Goal: Information Seeking & Learning: Learn about a topic

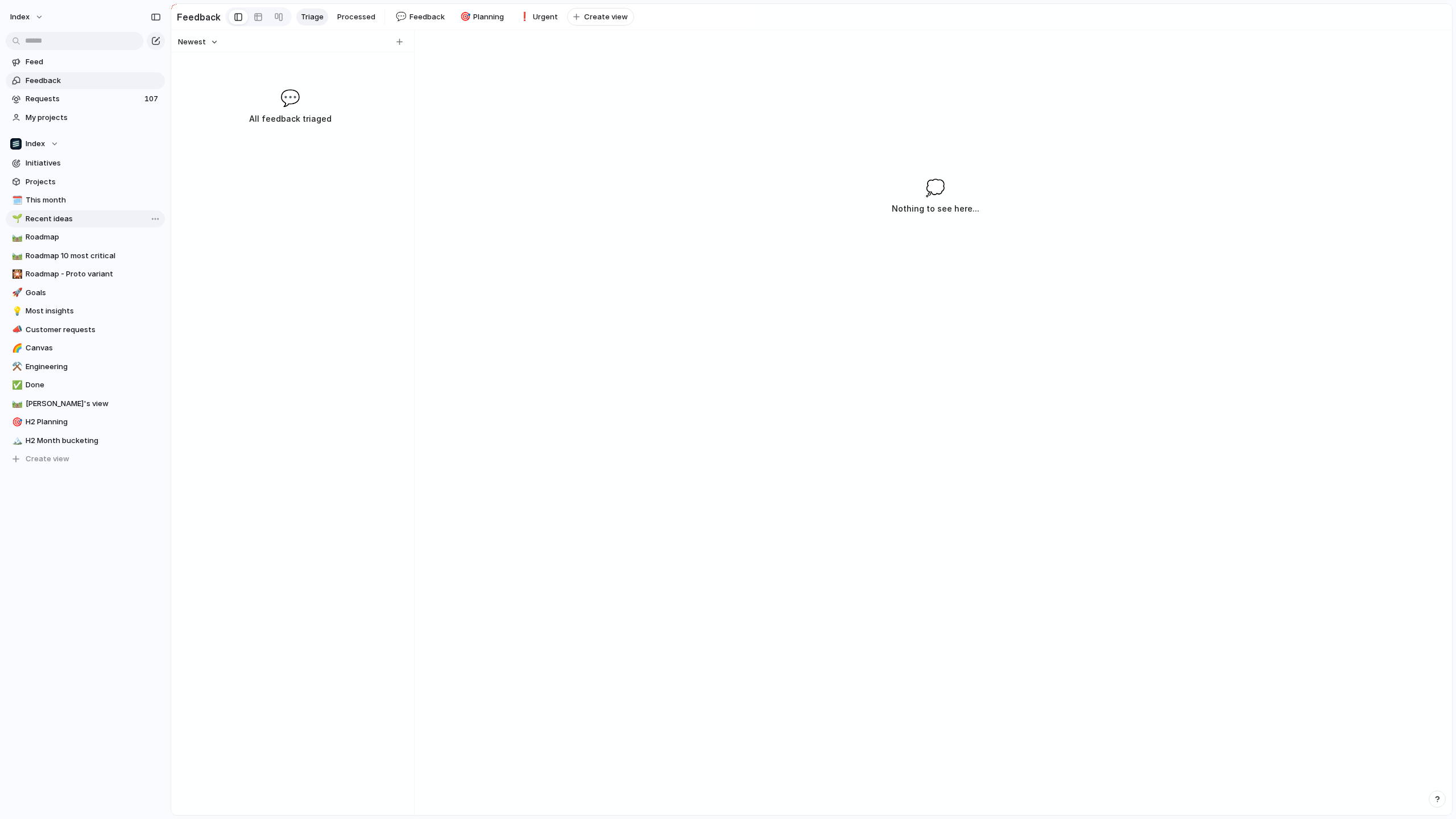
click at [87, 210] on link "🌱 Recent ideas" at bounding box center [85, 219] width 159 height 17
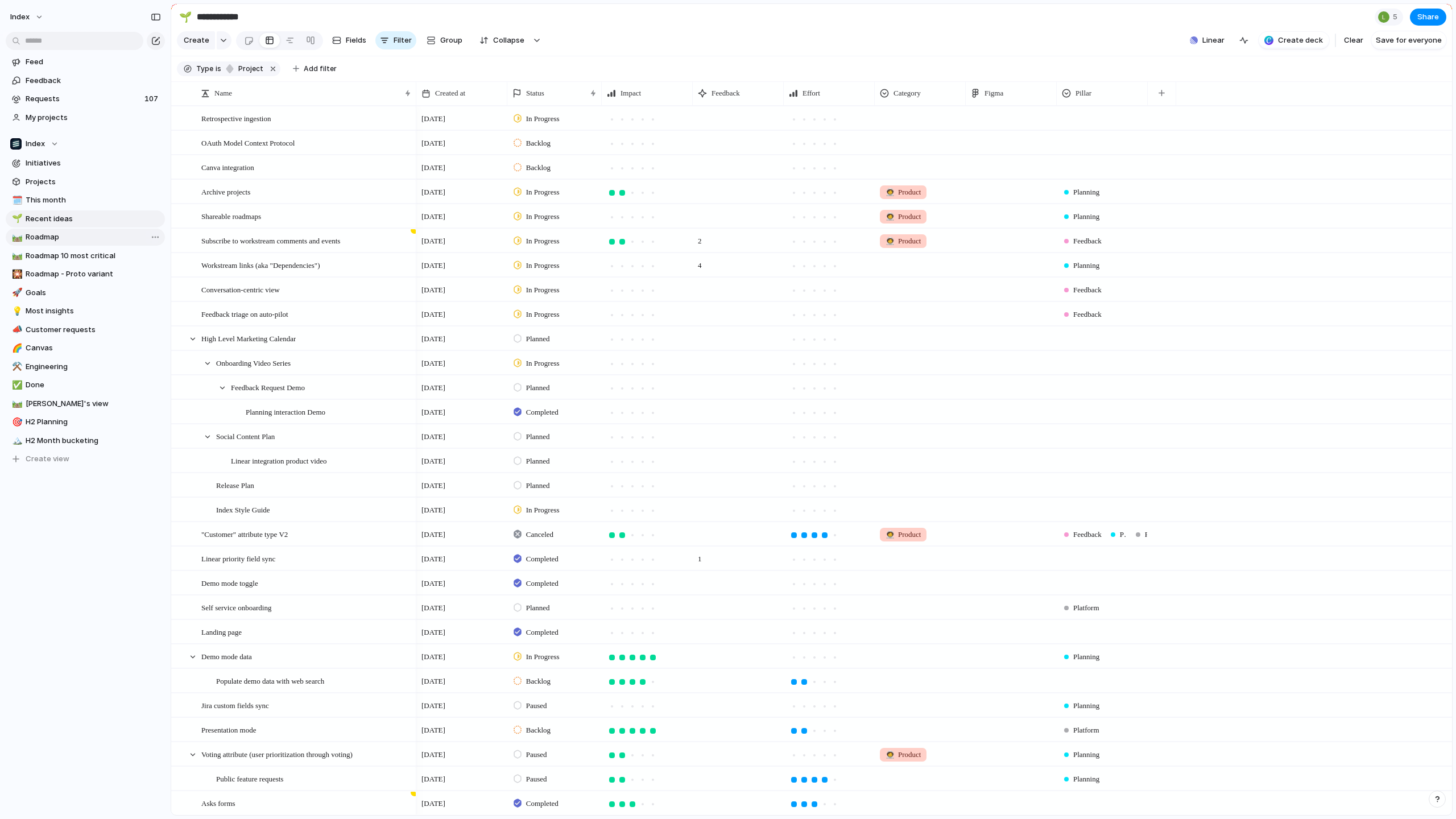
click at [54, 236] on span "Roadmap" at bounding box center [93, 237] width 135 height 11
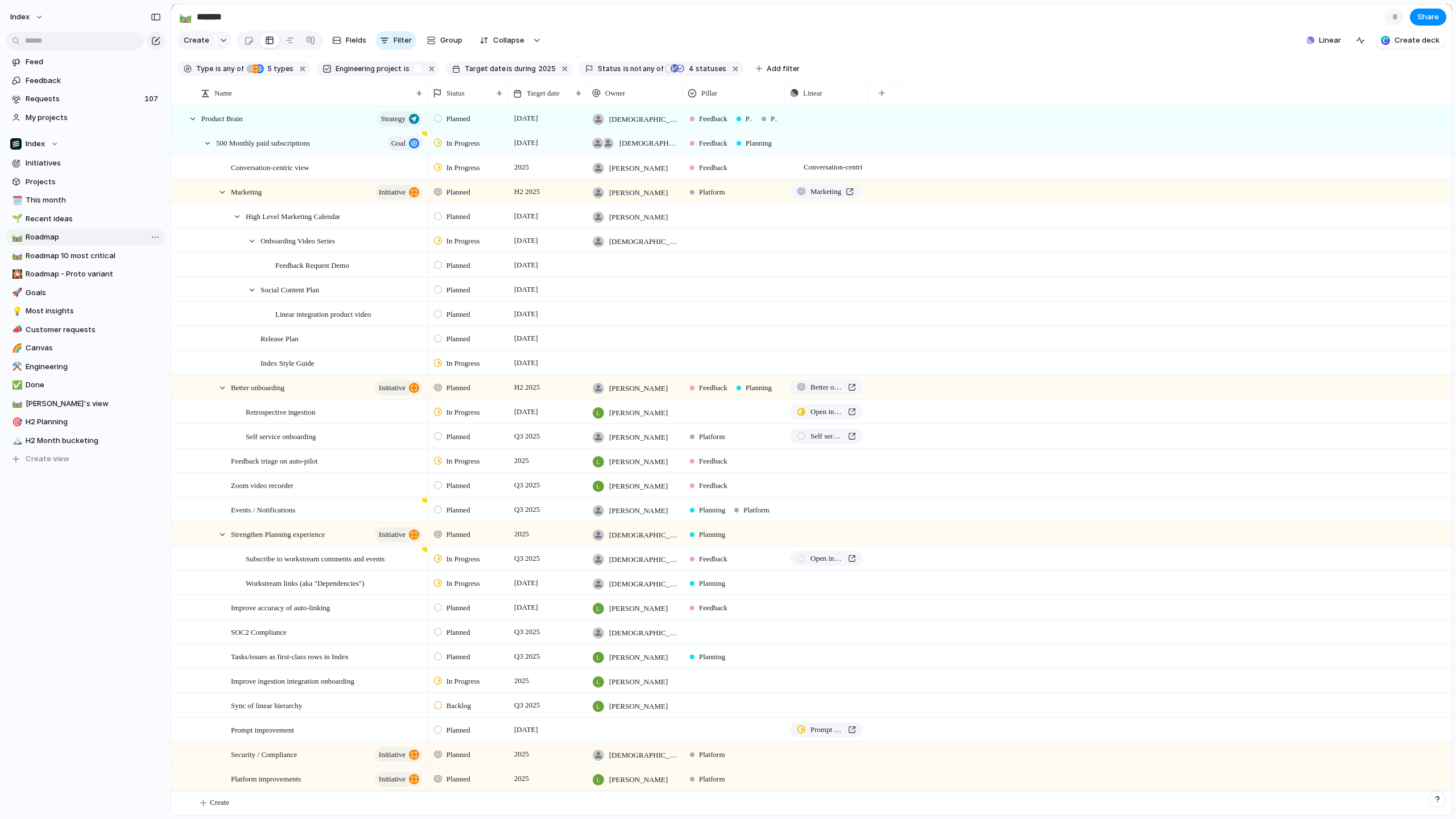
type input "*******"
click at [308, 43] on div at bounding box center [310, 40] width 9 height 18
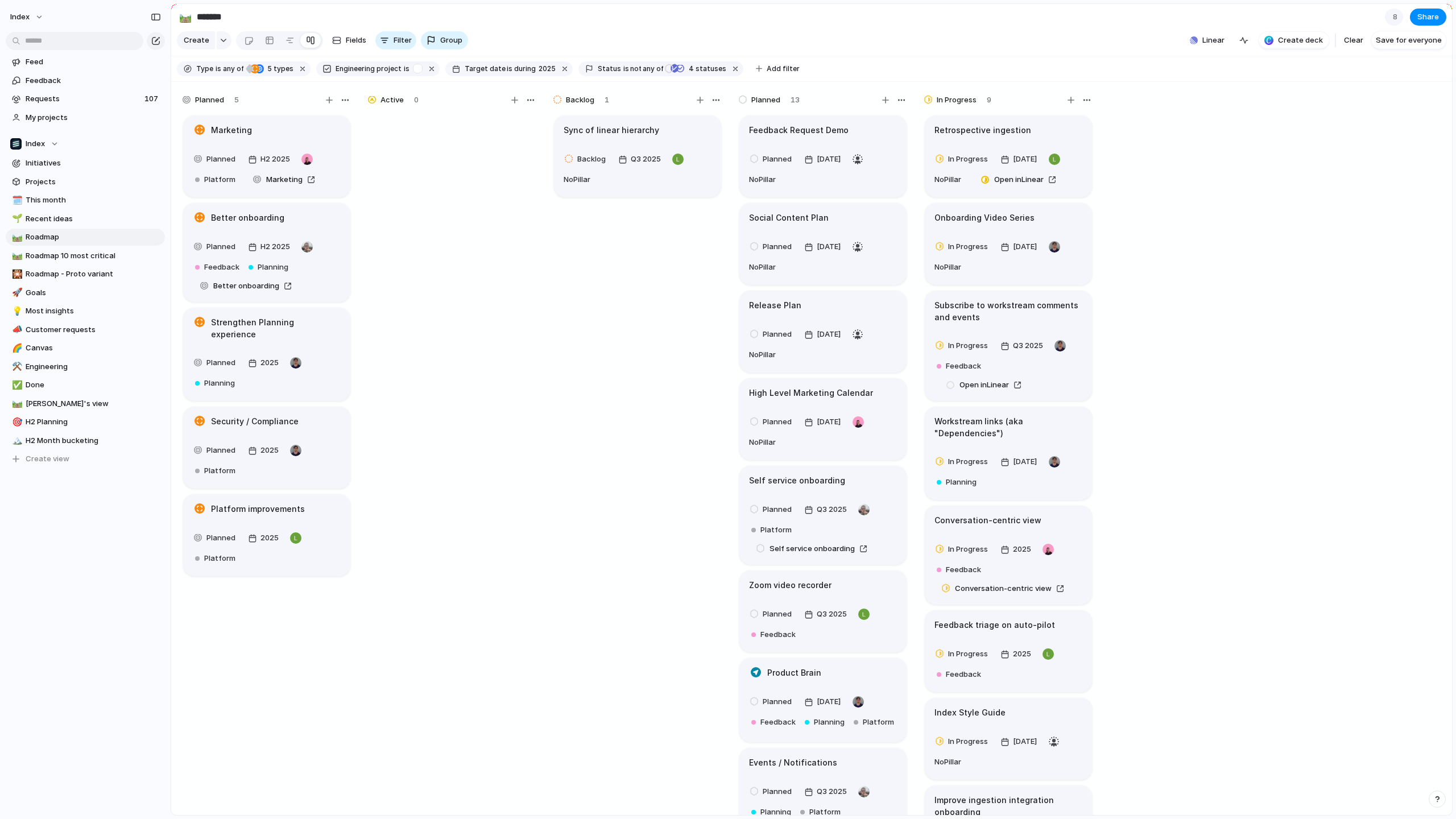
click at [728, 410] on div at bounding box center [728, 410] width 0 height 0
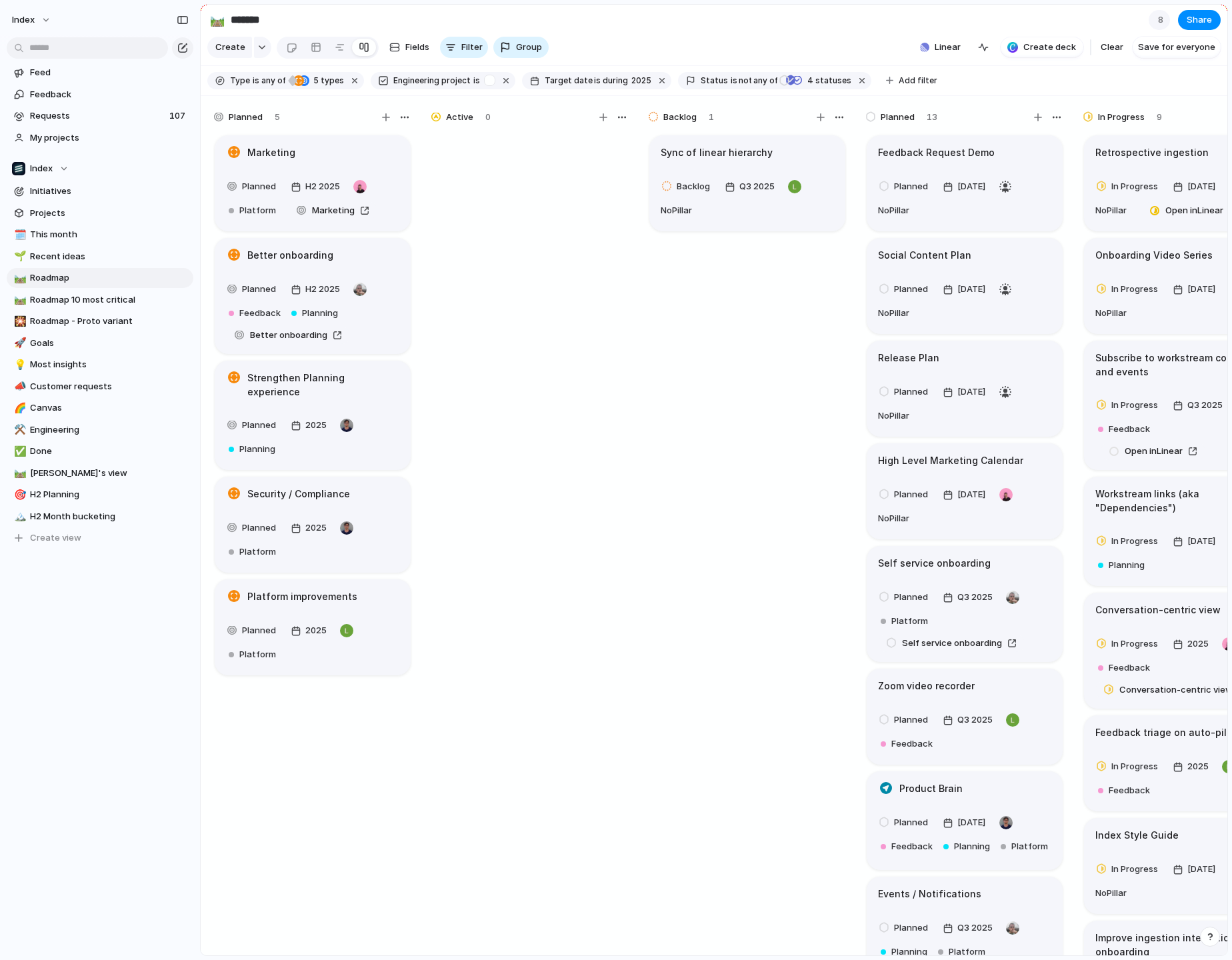
click at [616, 480] on div at bounding box center [616, 480] width 0 height 0
